Goal: Task Accomplishment & Management: Use online tool/utility

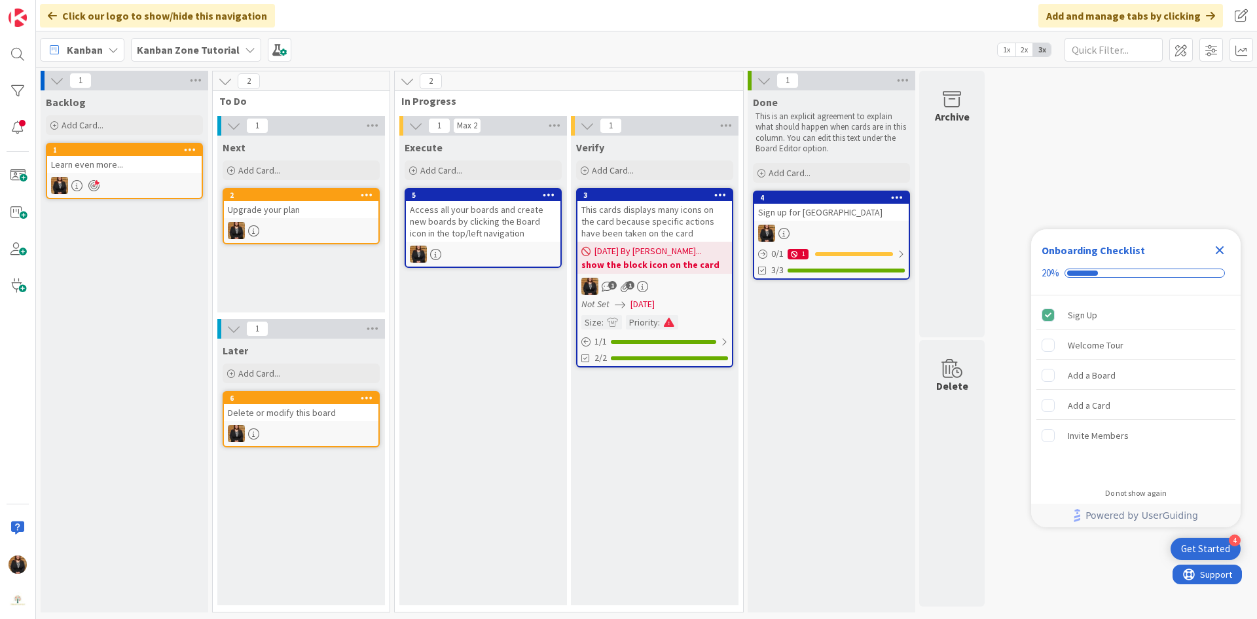
click at [231, 52] on b "Kanban Zone Tutorial" at bounding box center [188, 49] width 103 height 13
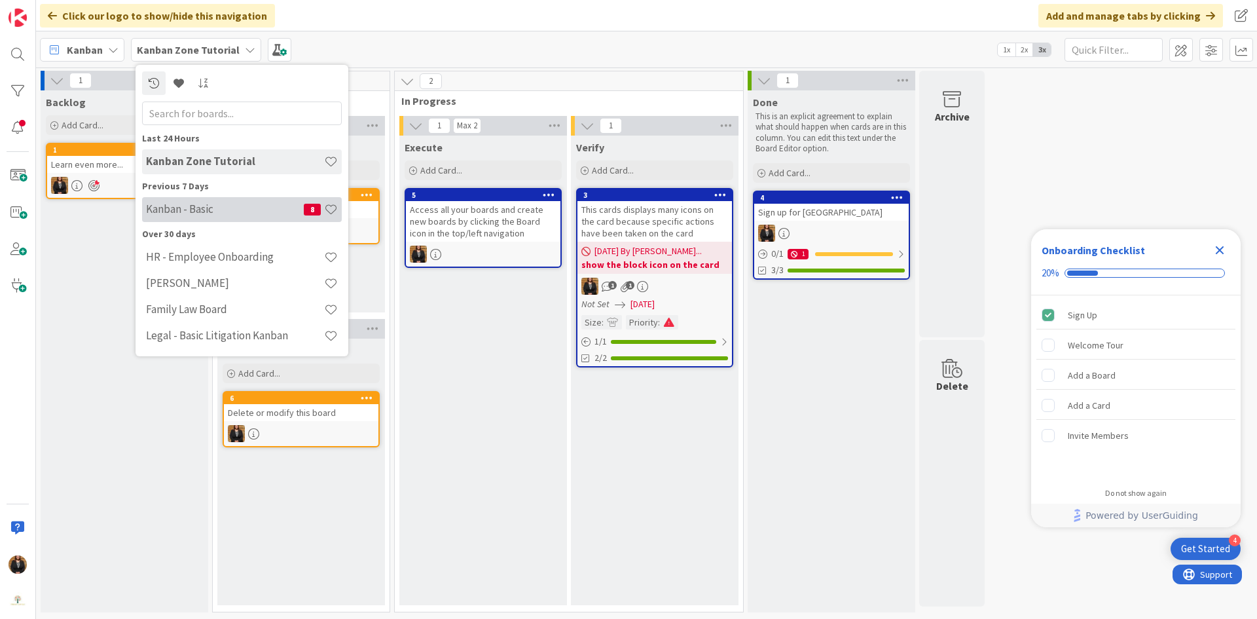
click at [225, 217] on div "Kanban - Basic 8" at bounding box center [242, 209] width 200 height 25
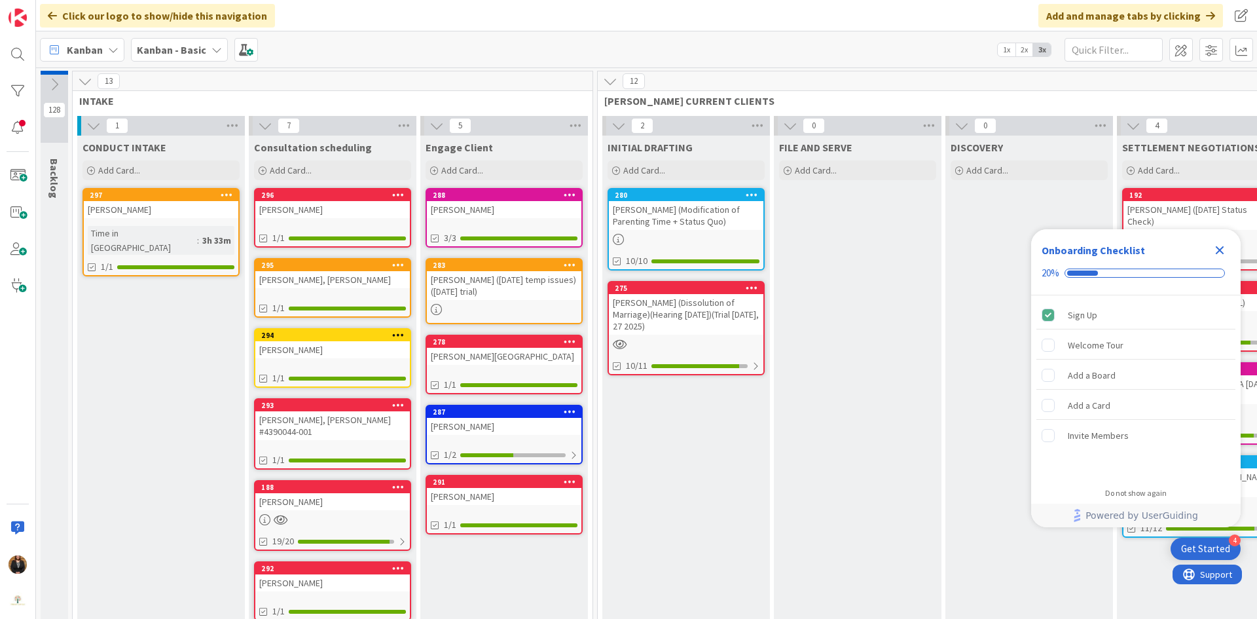
click at [482, 206] on div "Goodwin, Richard" at bounding box center [504, 209] width 155 height 17
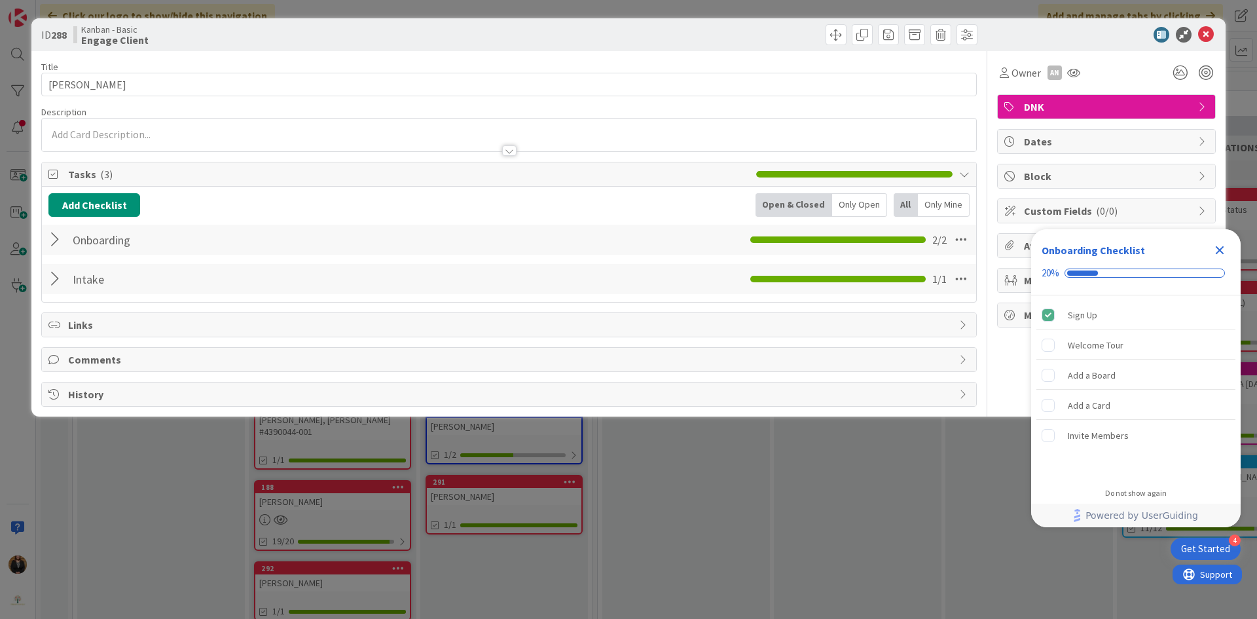
click at [56, 237] on div at bounding box center [56, 240] width 17 height 24
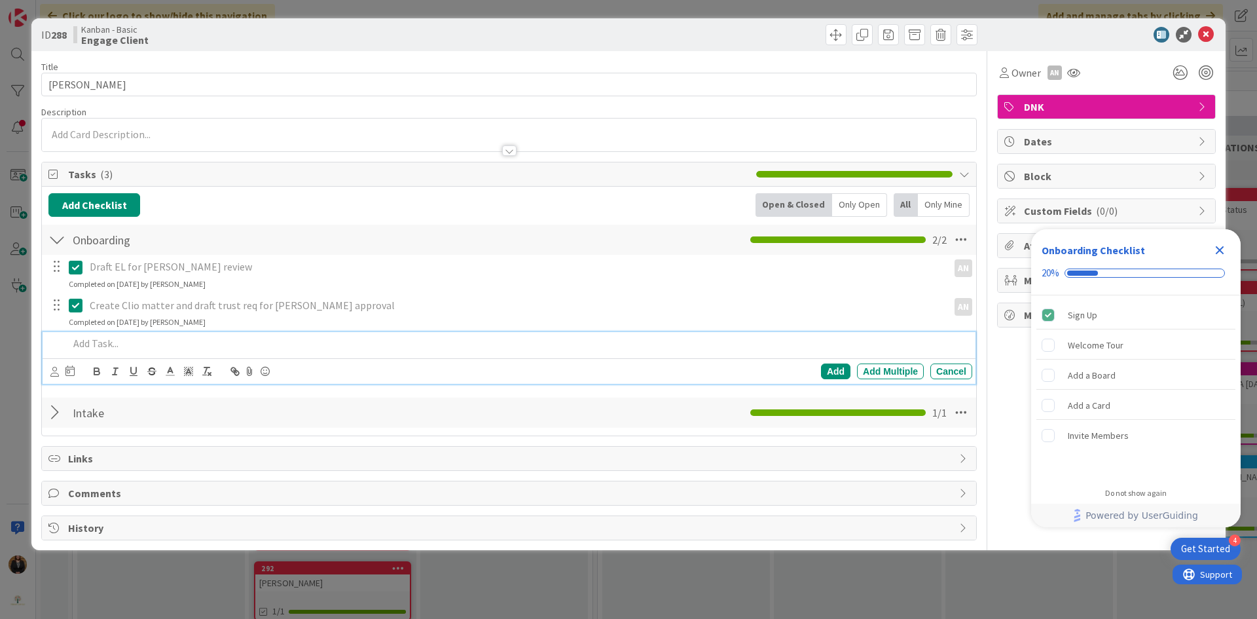
click at [107, 344] on p at bounding box center [518, 343] width 899 height 15
click at [56, 370] on icon at bounding box center [54, 372] width 9 height 10
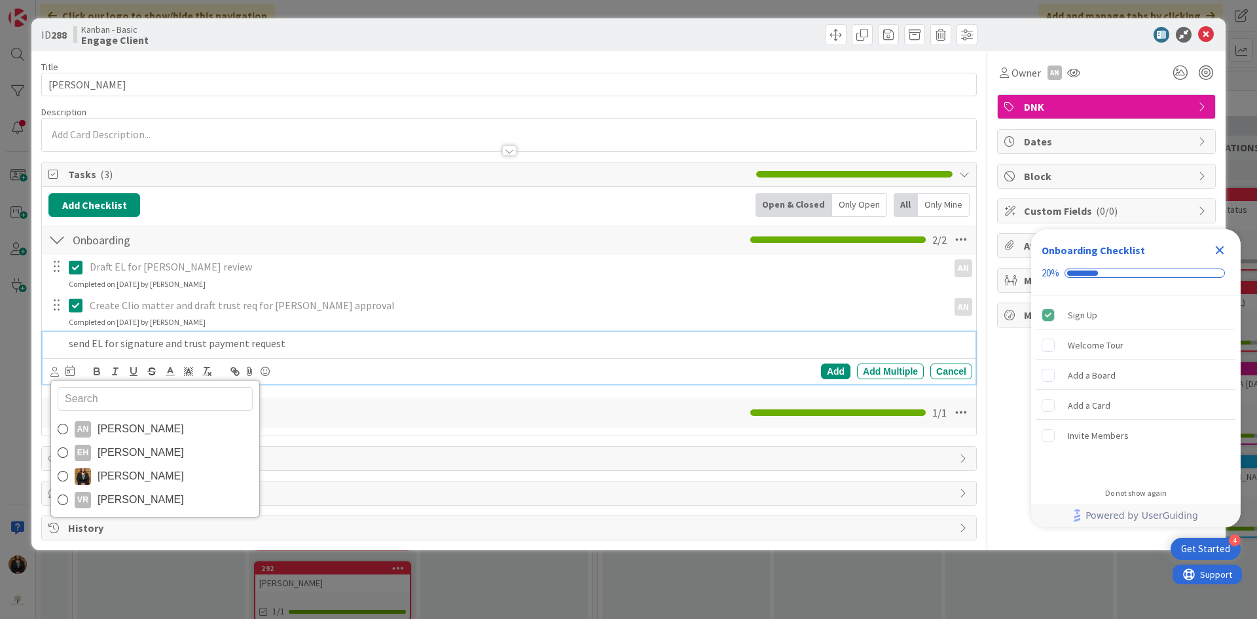
drag, startPoint x: 127, startPoint y: 428, endPoint x: 110, endPoint y: 420, distance: 18.8
click at [126, 428] on span "Amber Nikoza" at bounding box center [141, 429] width 86 height 20
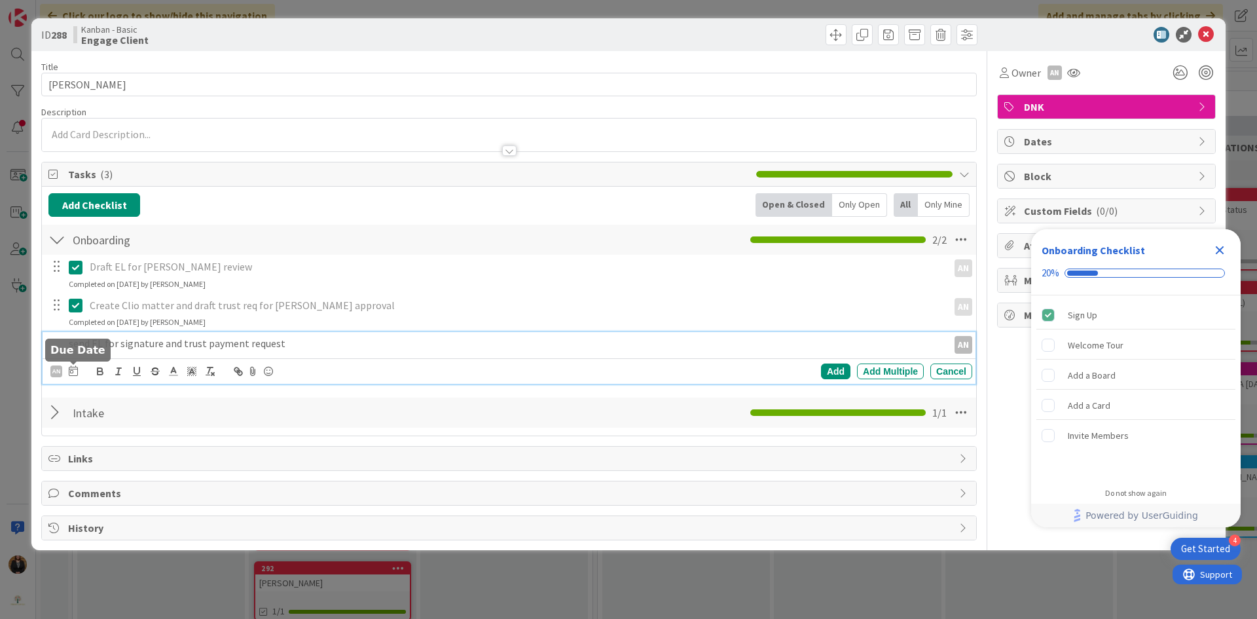
click at [73, 371] on icon at bounding box center [73, 370] width 9 height 10
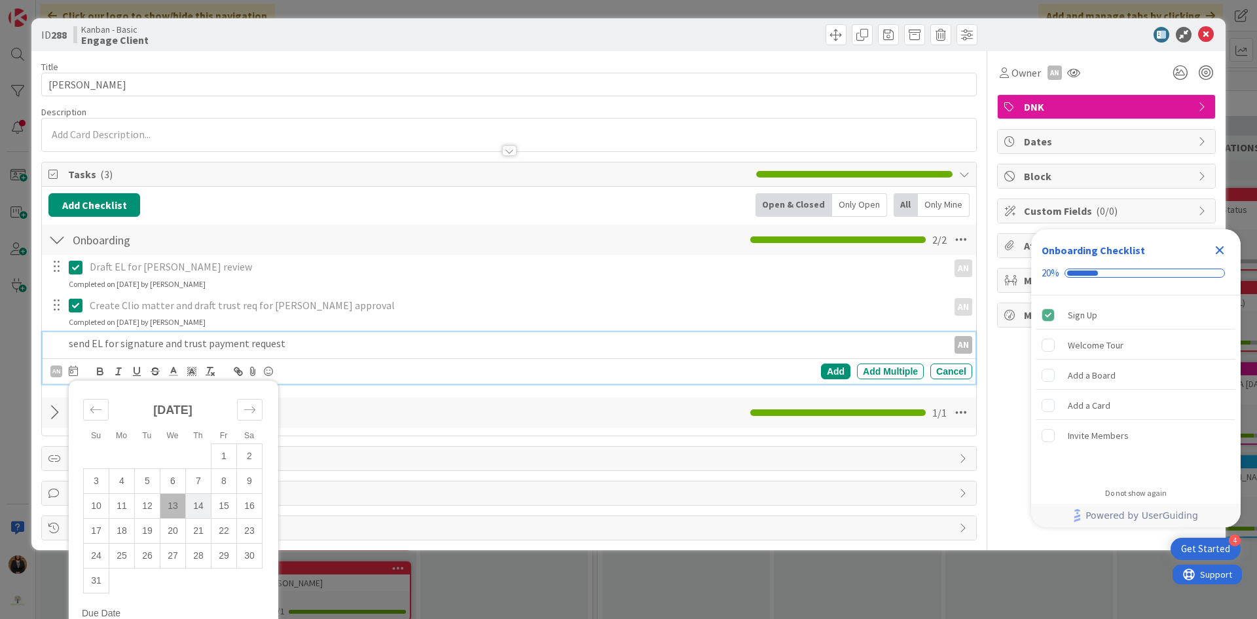
click at [207, 513] on td "14" at bounding box center [199, 506] width 26 height 25
click at [821, 375] on div "Add" at bounding box center [835, 371] width 29 height 16
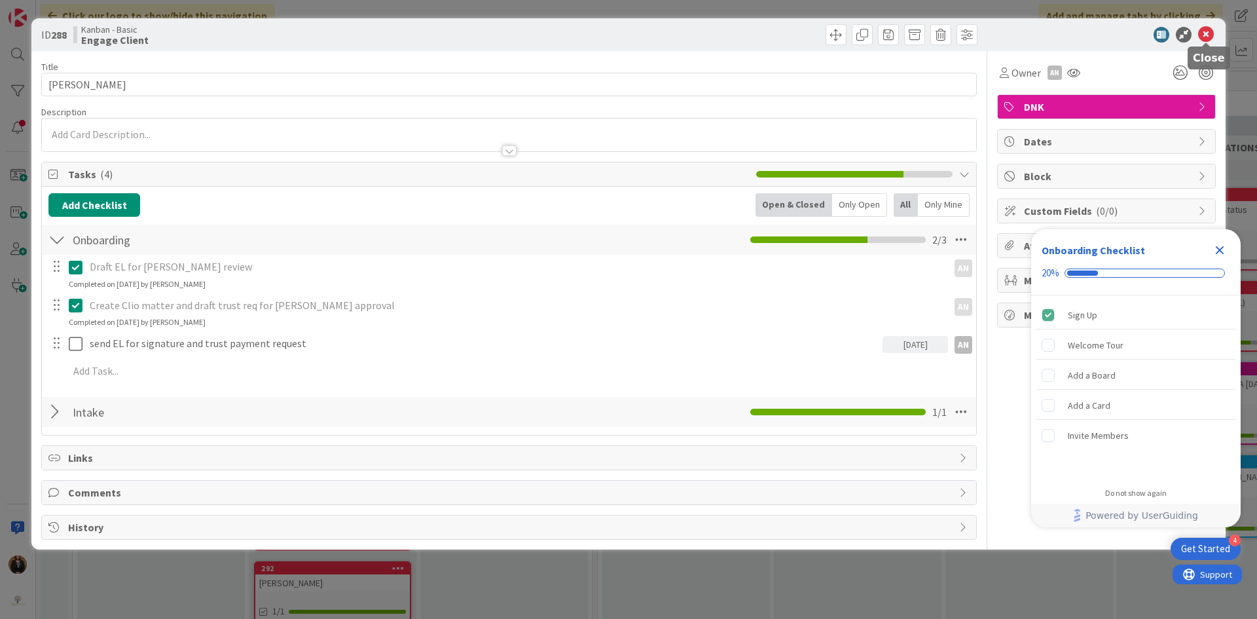
click at [1206, 36] on icon at bounding box center [1207, 35] width 16 height 16
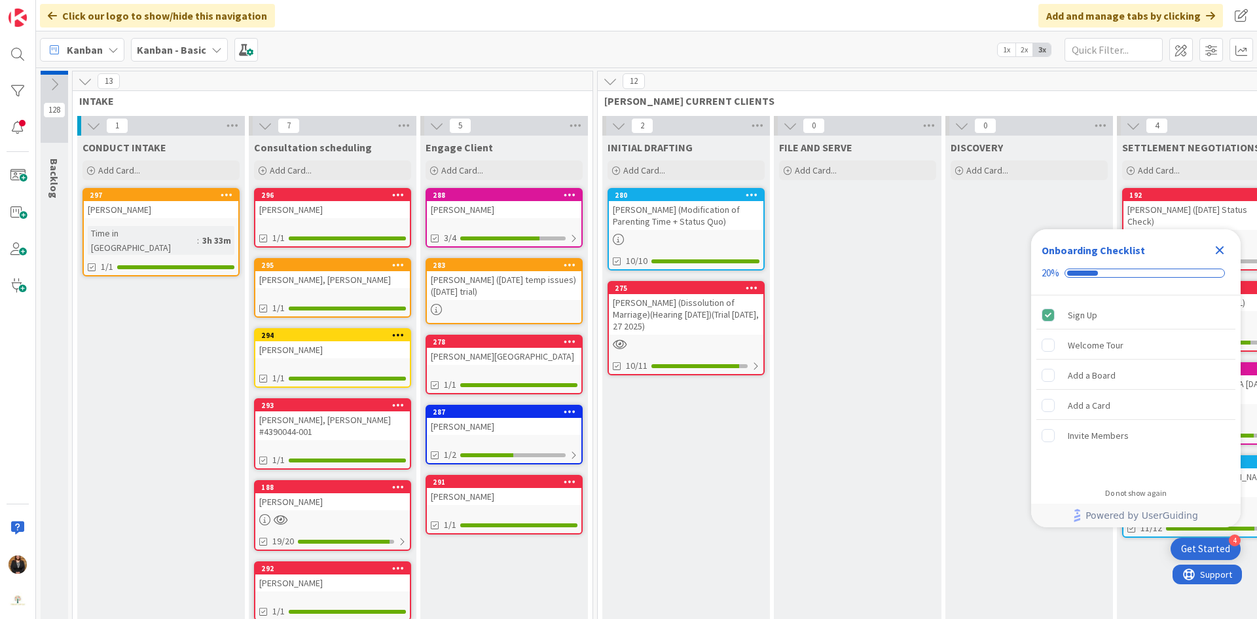
click at [470, 210] on div "Goodwin, Richard" at bounding box center [504, 209] width 155 height 17
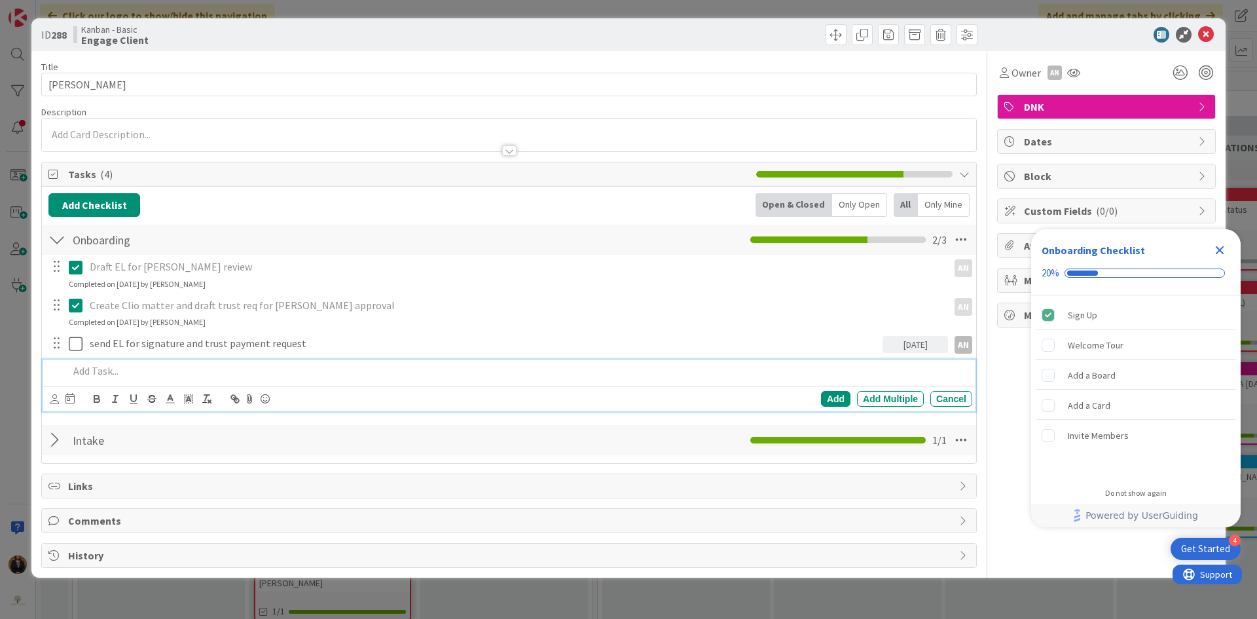
drag, startPoint x: 111, startPoint y: 371, endPoint x: 96, endPoint y: 374, distance: 16.1
click at [105, 371] on p at bounding box center [518, 370] width 899 height 15
click at [48, 401] on div "Add Add Multiple Cancel" at bounding box center [509, 399] width 933 height 26
click at [54, 400] on icon at bounding box center [54, 399] width 9 height 10
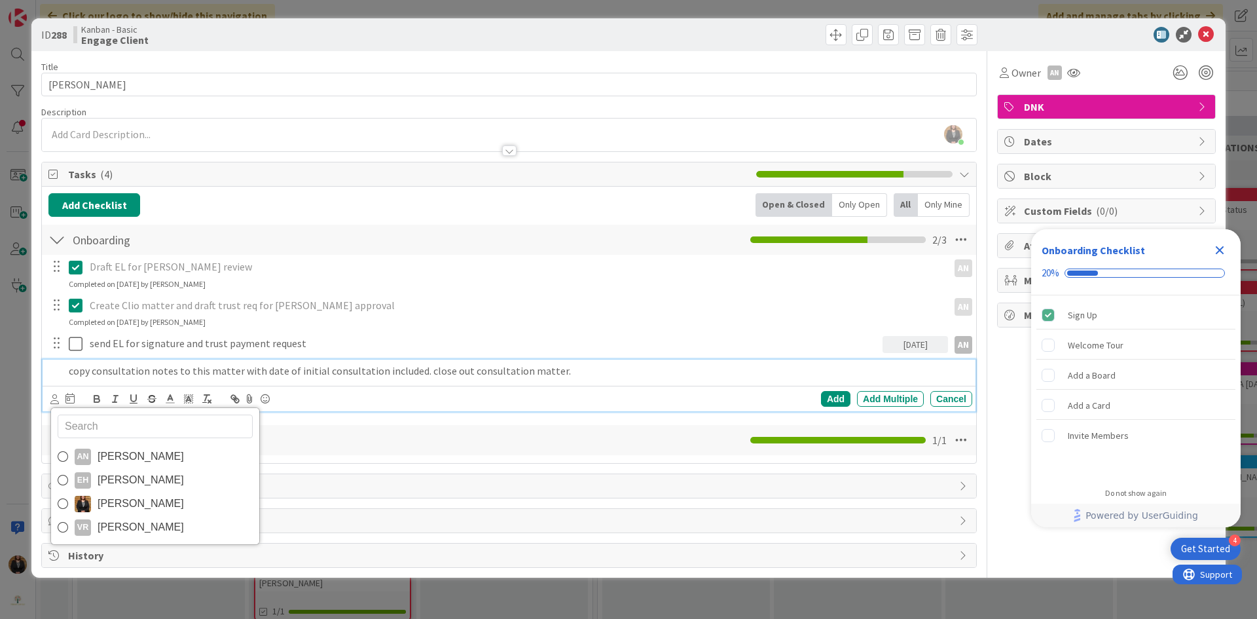
drag, startPoint x: 140, startPoint y: 456, endPoint x: 132, endPoint y: 453, distance: 8.8
click at [140, 456] on span "Amber Nikoza" at bounding box center [141, 457] width 86 height 20
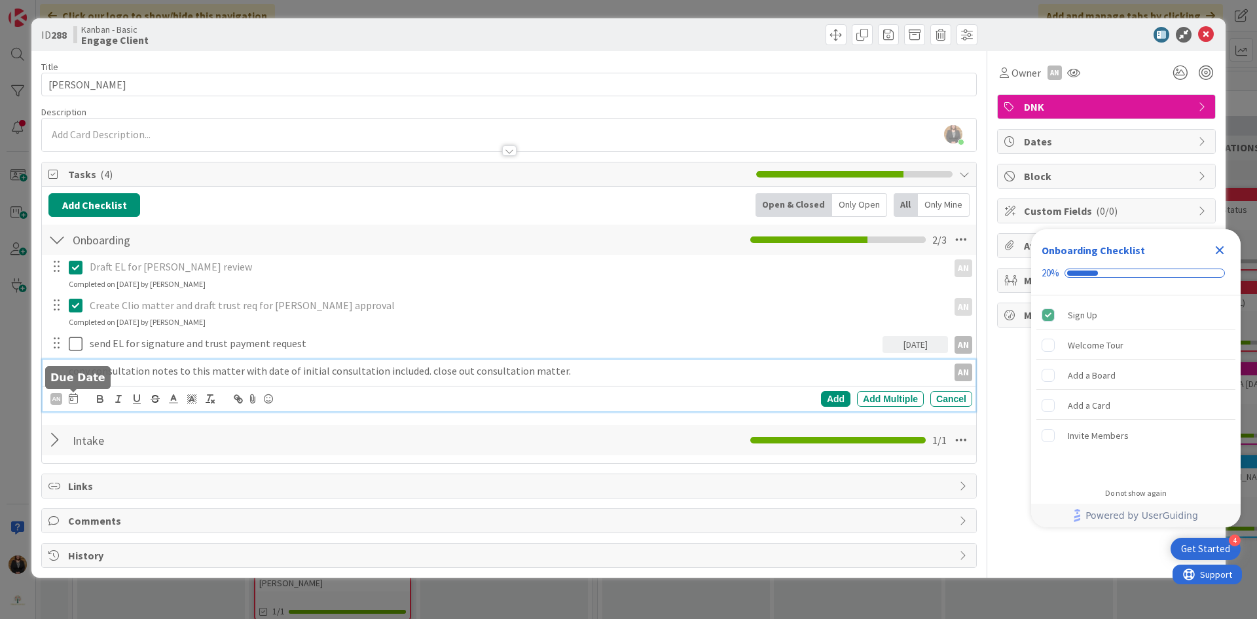
click at [74, 400] on icon at bounding box center [73, 398] width 9 height 10
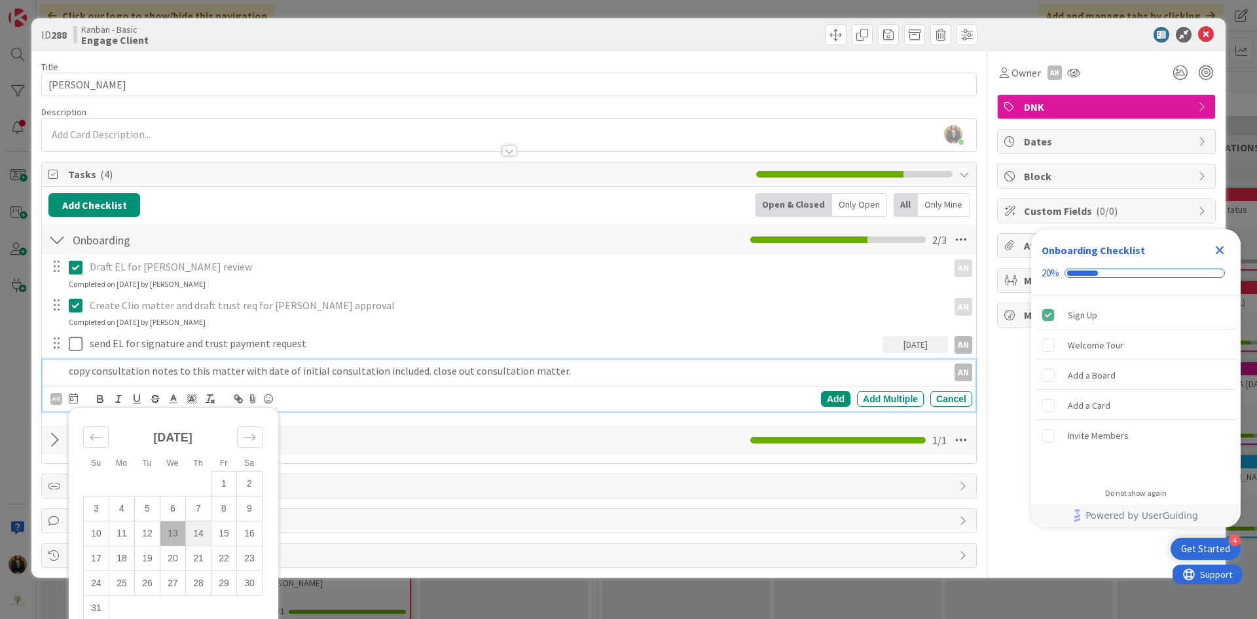
click at [196, 528] on td "14" at bounding box center [199, 533] width 26 height 25
click at [827, 395] on div "Add" at bounding box center [835, 399] width 29 height 16
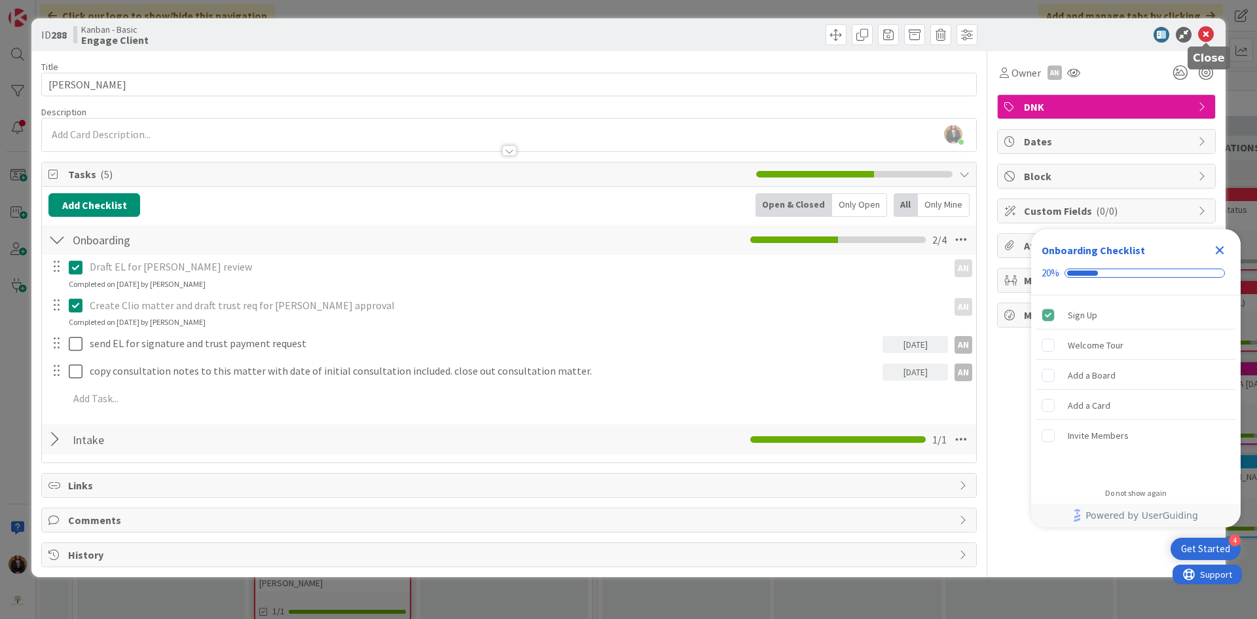
click at [1206, 35] on icon at bounding box center [1207, 35] width 16 height 16
